Goal: Information Seeking & Learning: Learn about a topic

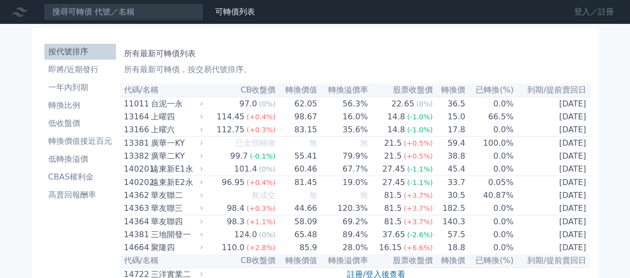
click at [579, 14] on link "登入／註冊" at bounding box center [594, 12] width 56 height 16
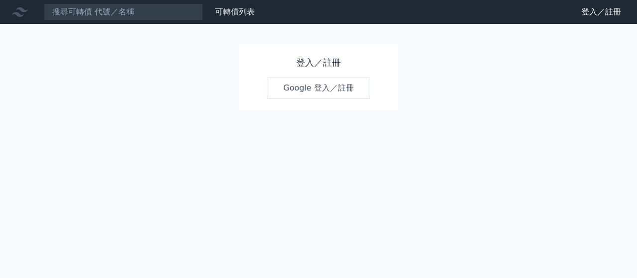
click at [308, 90] on link "Google 登入／註冊" at bounding box center [319, 88] width 104 height 21
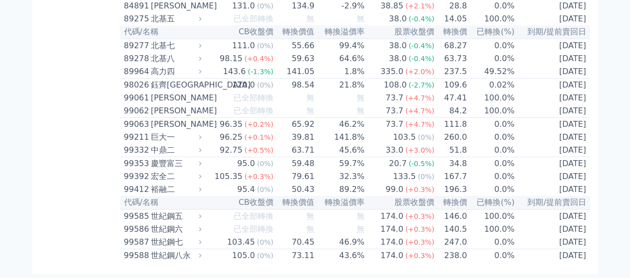
scroll to position [5574, 0]
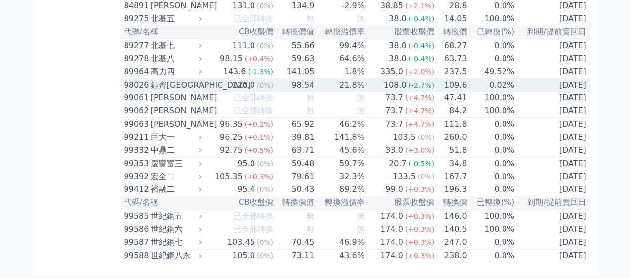
scroll to position [6271, 0]
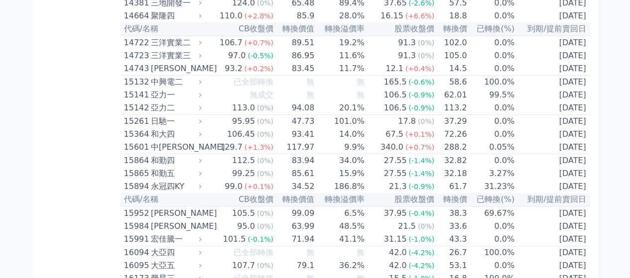
scroll to position [0, 0]
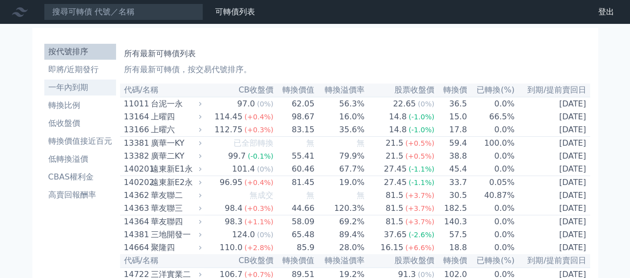
click at [69, 86] on li "一年內到期" at bounding box center [80, 88] width 72 height 12
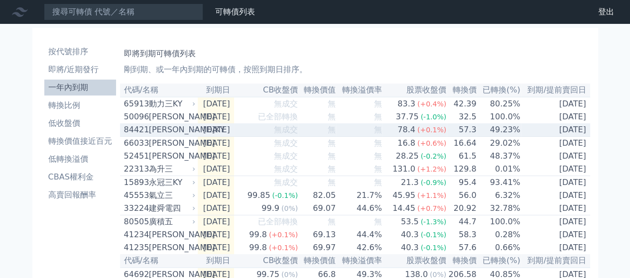
click at [162, 127] on div "[PERSON_NAME]KY" at bounding box center [171, 130] width 45 height 12
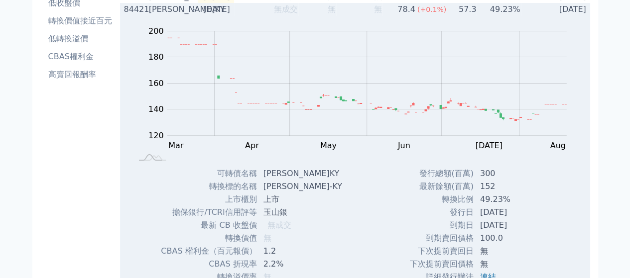
scroll to position [116, 0]
